Goal: Information Seeking & Learning: Learn about a topic

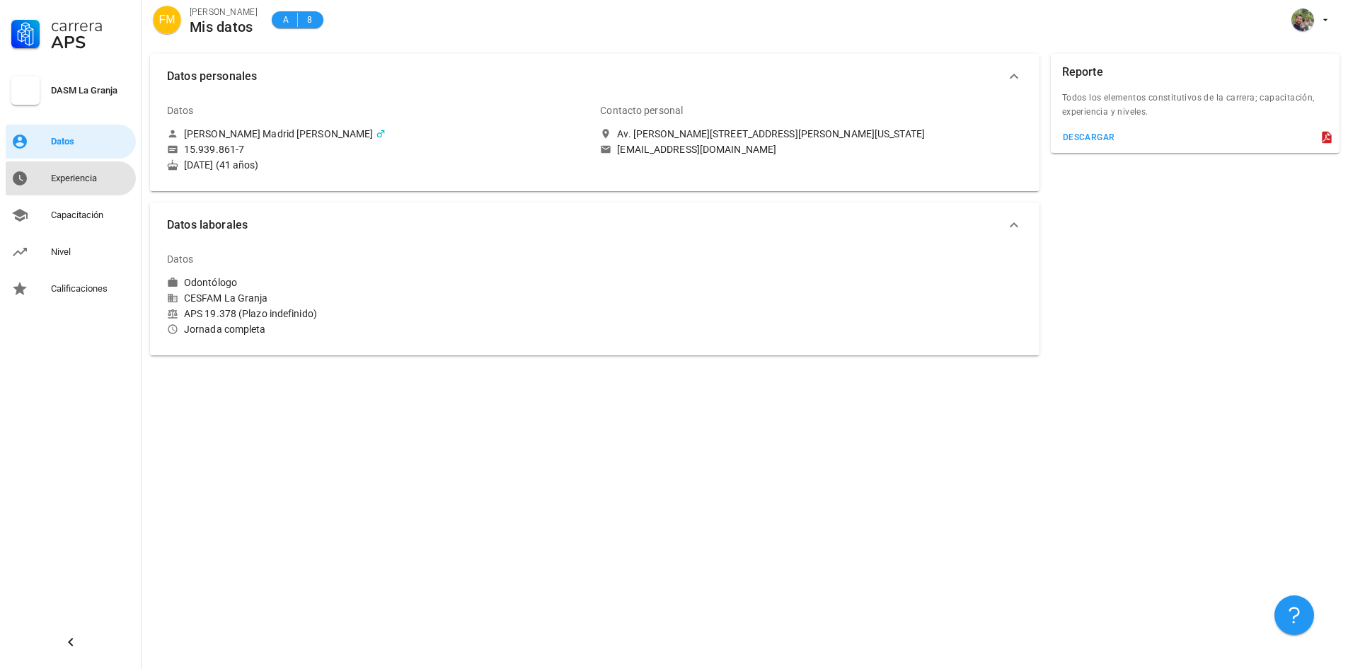
click at [83, 182] on div "Experiencia" at bounding box center [90, 178] width 79 height 11
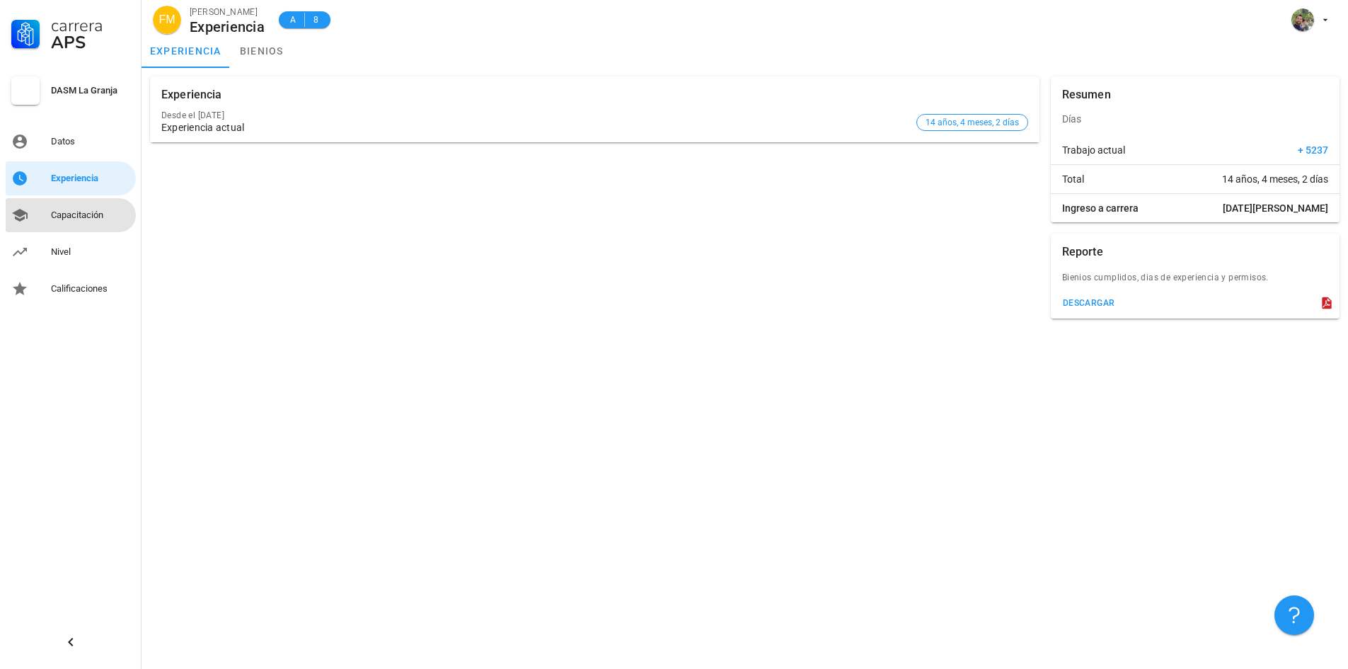
click at [88, 215] on div "Capacitación" at bounding box center [90, 214] width 79 height 11
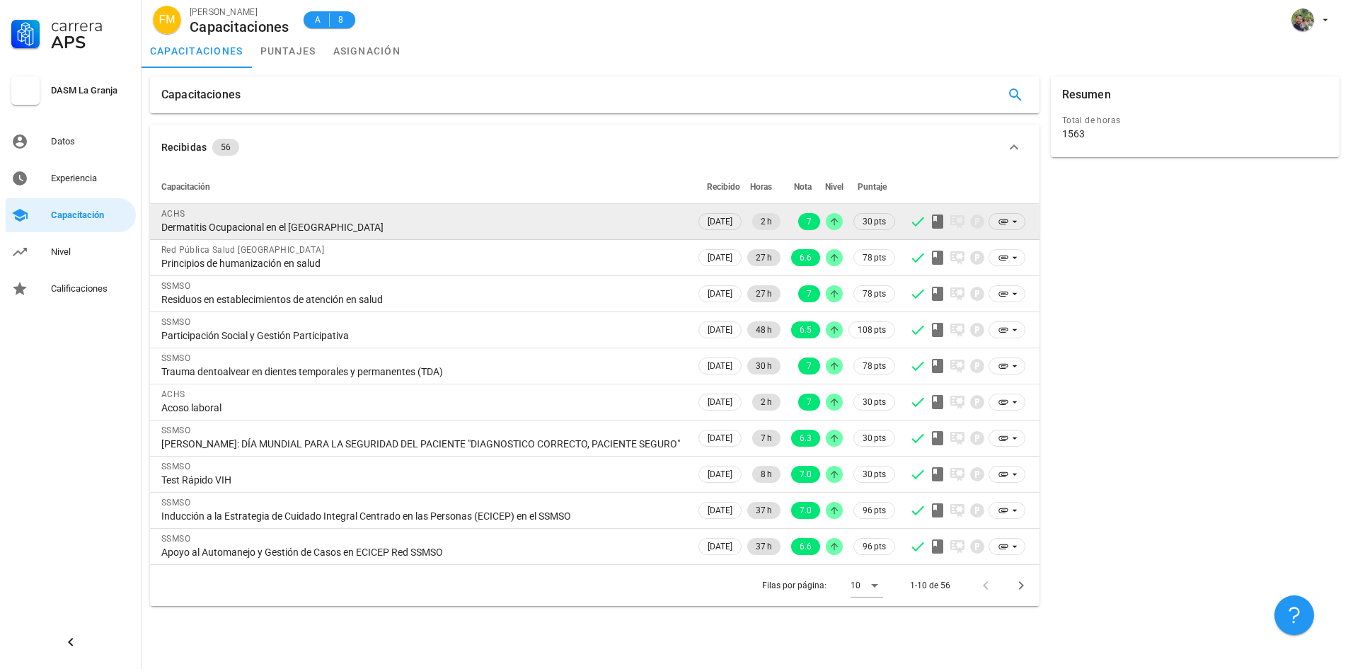
click at [633, 224] on div "Dermatitis Ocupacional en el [GEOGRAPHIC_DATA]" at bounding box center [422, 227] width 523 height 13
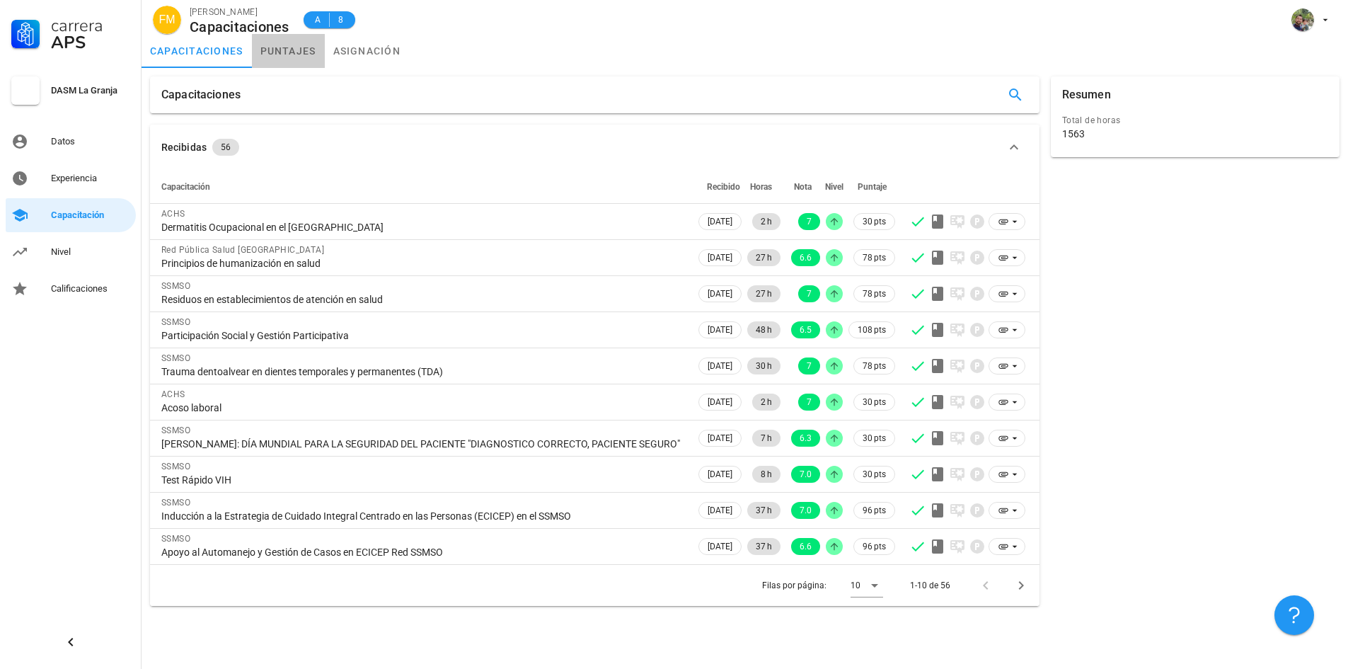
click at [292, 45] on link "puntajes" at bounding box center [288, 51] width 73 height 34
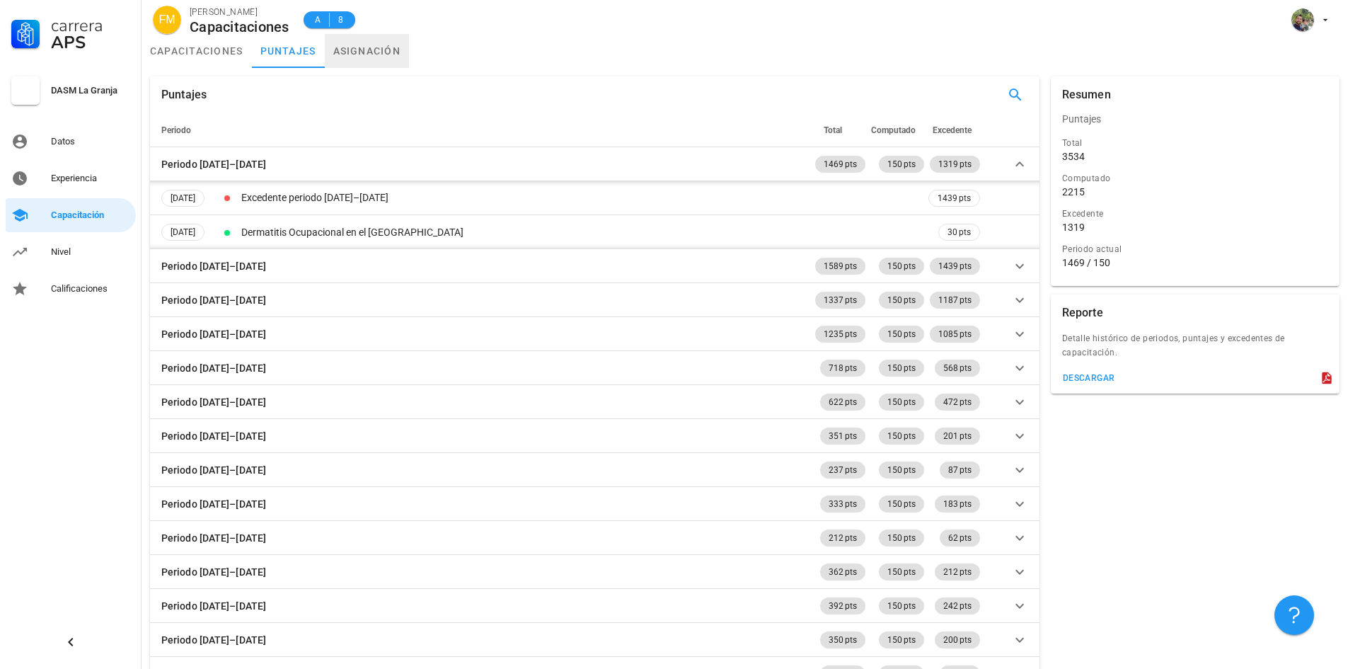
click at [364, 41] on link "asignación" at bounding box center [367, 51] width 85 height 34
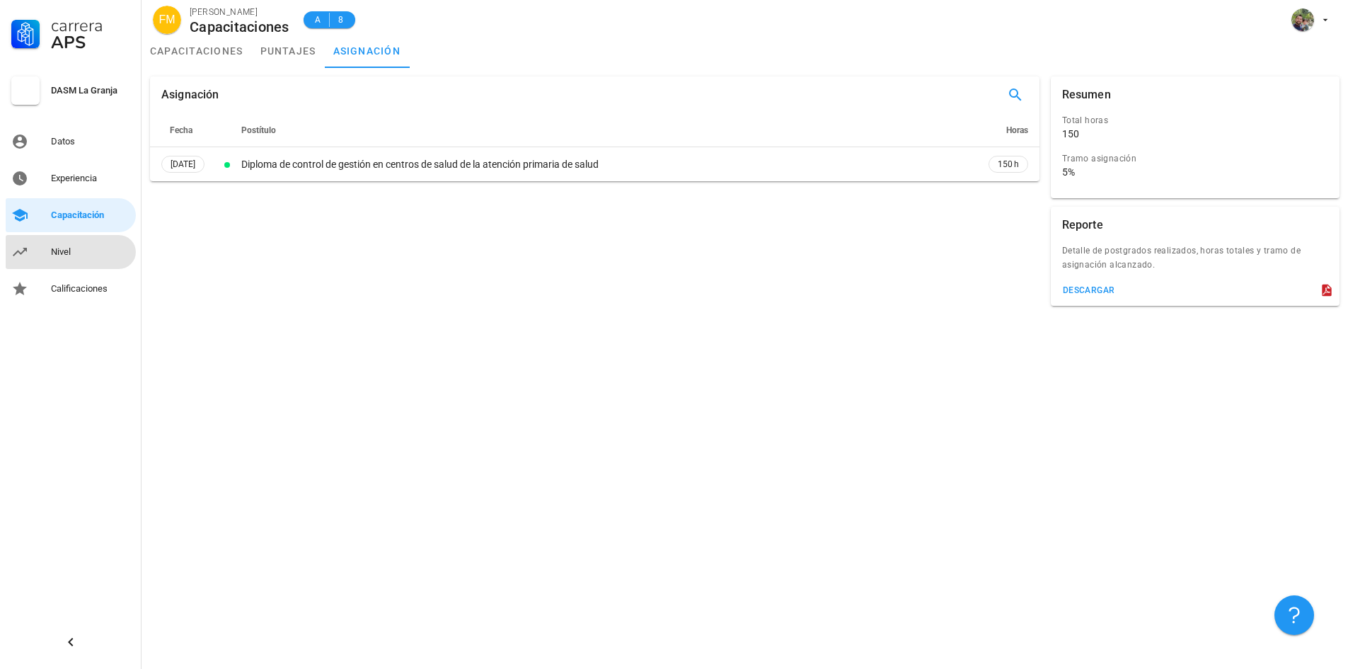
click at [70, 255] on div "Nivel" at bounding box center [90, 251] width 79 height 11
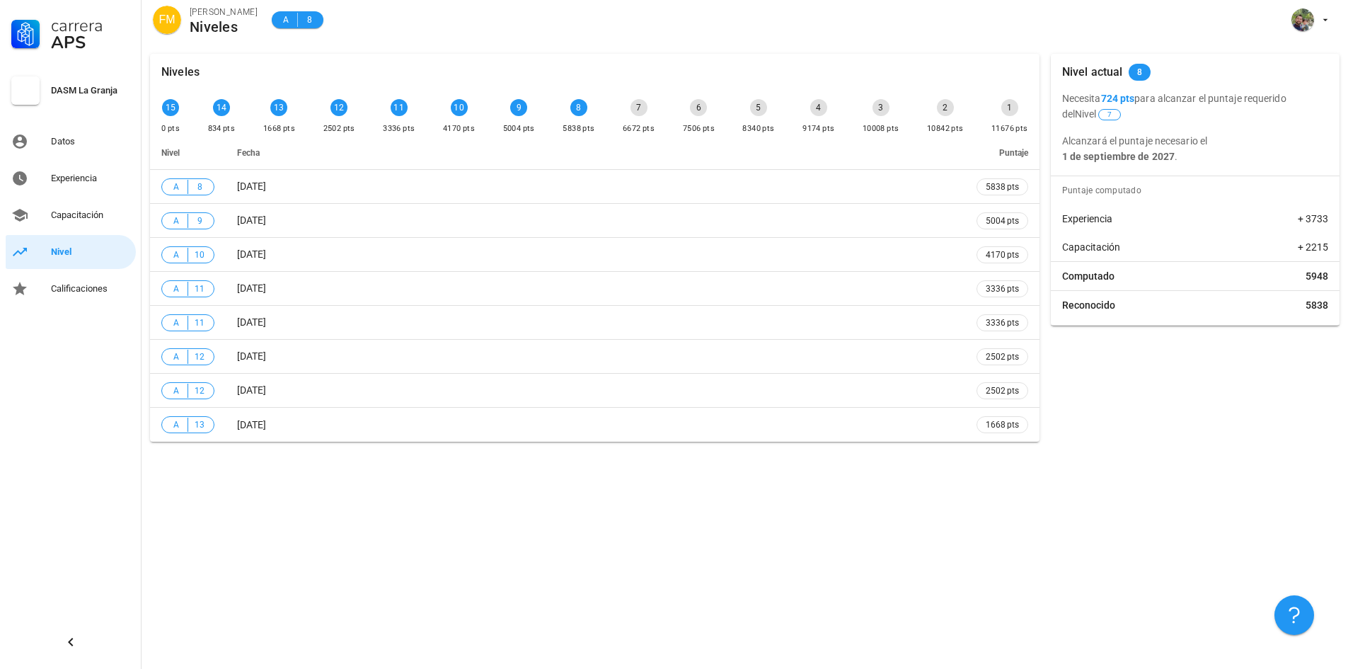
drag, startPoint x: 567, startPoint y: 89, endPoint x: 597, endPoint y: 131, distance: 51.2
click at [597, 131] on div "Niveles 15 0 pts 14 834 pts 13 1668 pts 12 2502 pts 11 3336 pts 10 4170 pts 9 5…" at bounding box center [595, 248] width 890 height 388
click at [687, 27] on div "FM [PERSON_NAME] A 8" at bounding box center [745, 22] width 1207 height 45
click at [1308, 21] on div "avatar" at bounding box center [1302, 19] width 23 height 23
click at [1300, 58] on link "Salir" at bounding box center [1297, 55] width 85 height 34
